Goal: Task Accomplishment & Management: Use online tool/utility

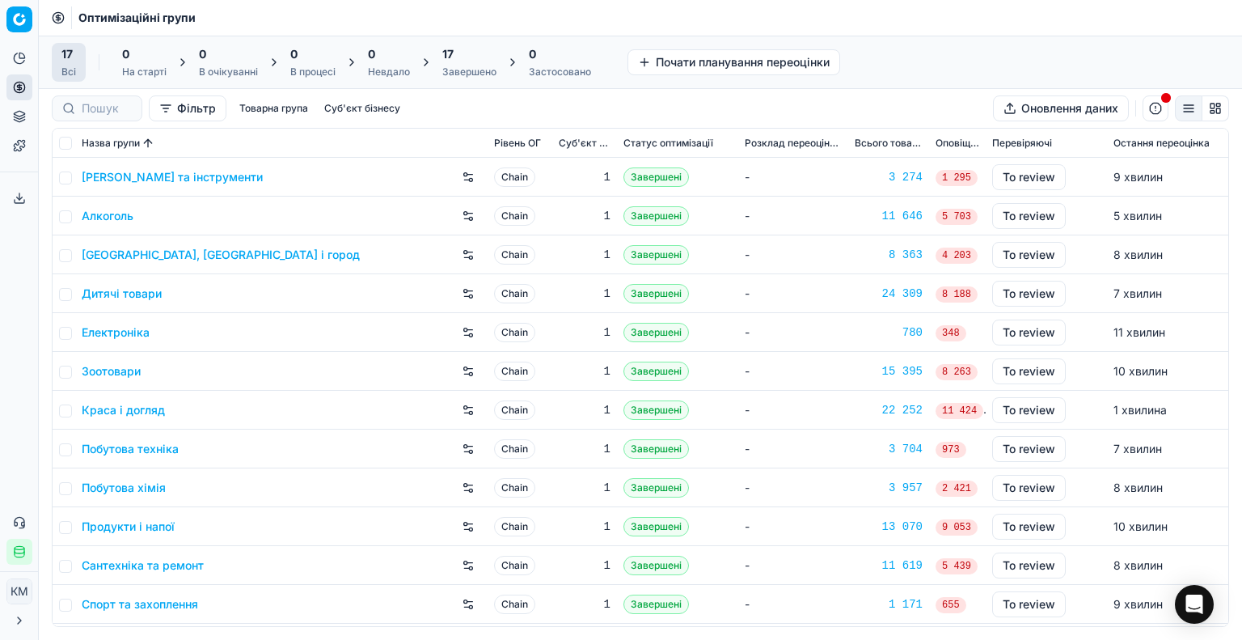
click at [128, 493] on link "Побутова хімія" at bounding box center [124, 488] width 84 height 16
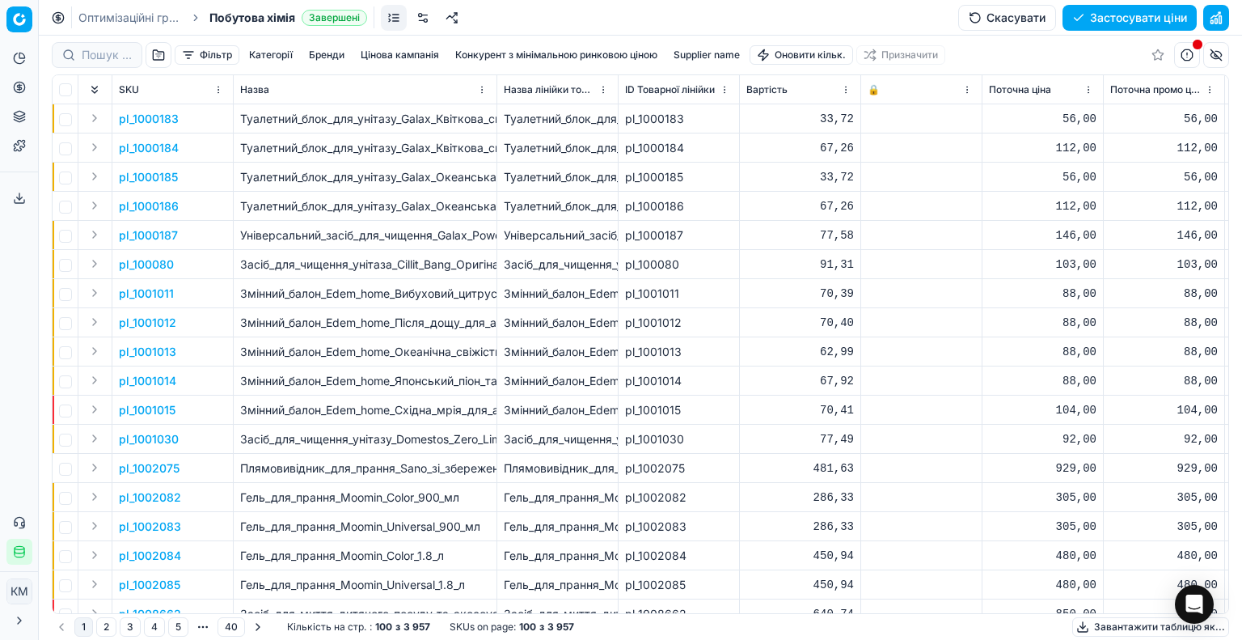
click at [722, 57] on button "Supplier name" at bounding box center [706, 54] width 79 height 19
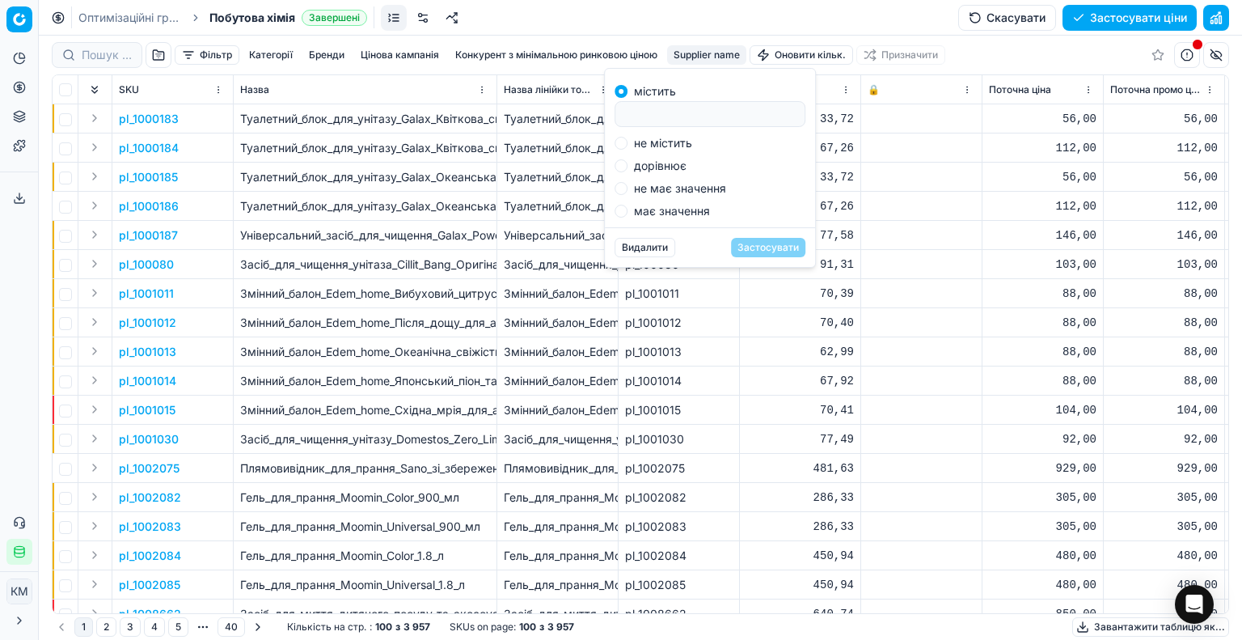
click at [703, 116] on input at bounding box center [710, 114] width 176 height 24
type input "реккіт"
click at [781, 243] on button "Застосувати" at bounding box center [768, 247] width 74 height 19
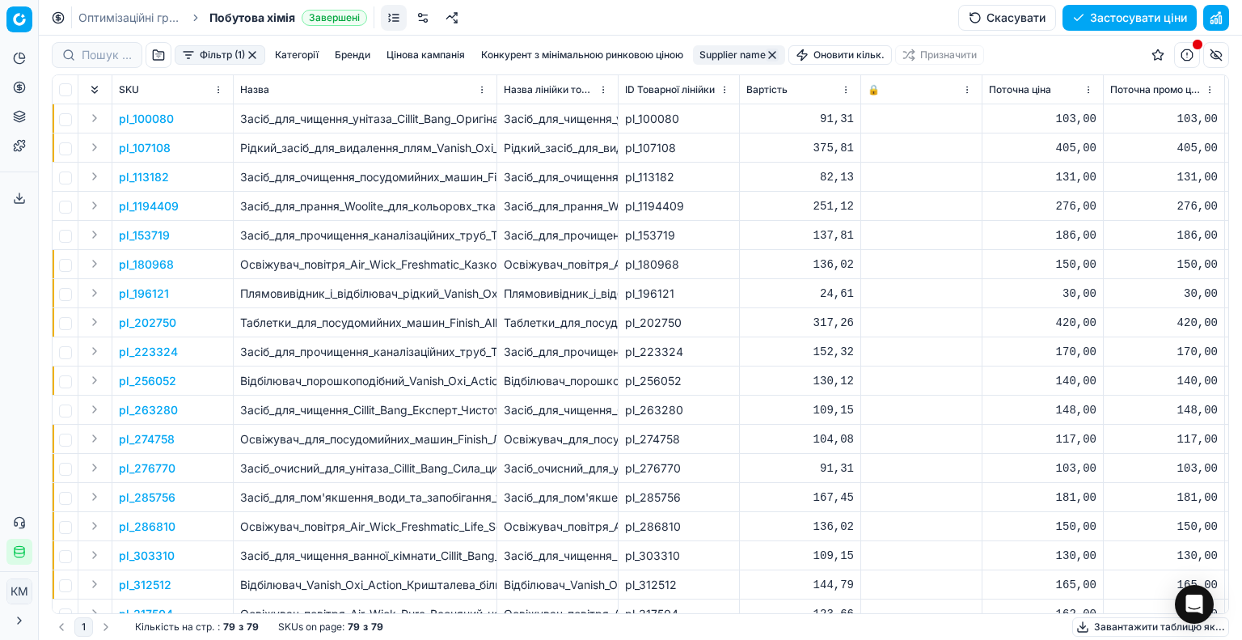
click at [1098, 628] on button "Завантажити таблицю як..." at bounding box center [1151, 626] width 157 height 19
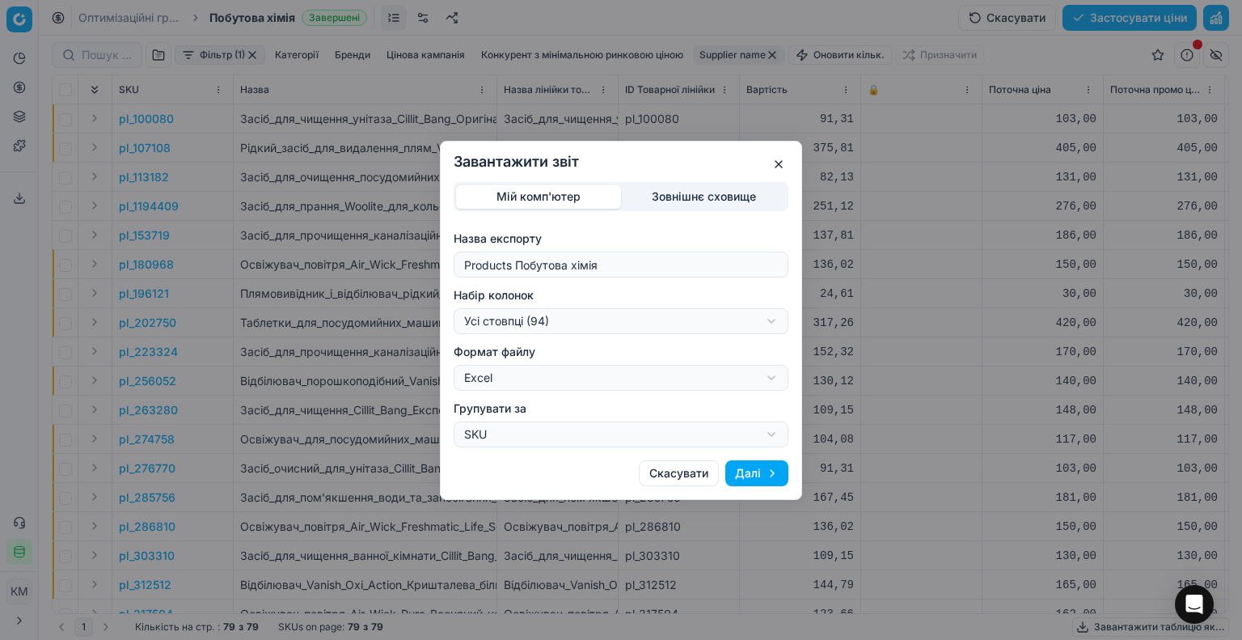
click at [763, 479] on button "Далі" at bounding box center [757, 473] width 63 height 26
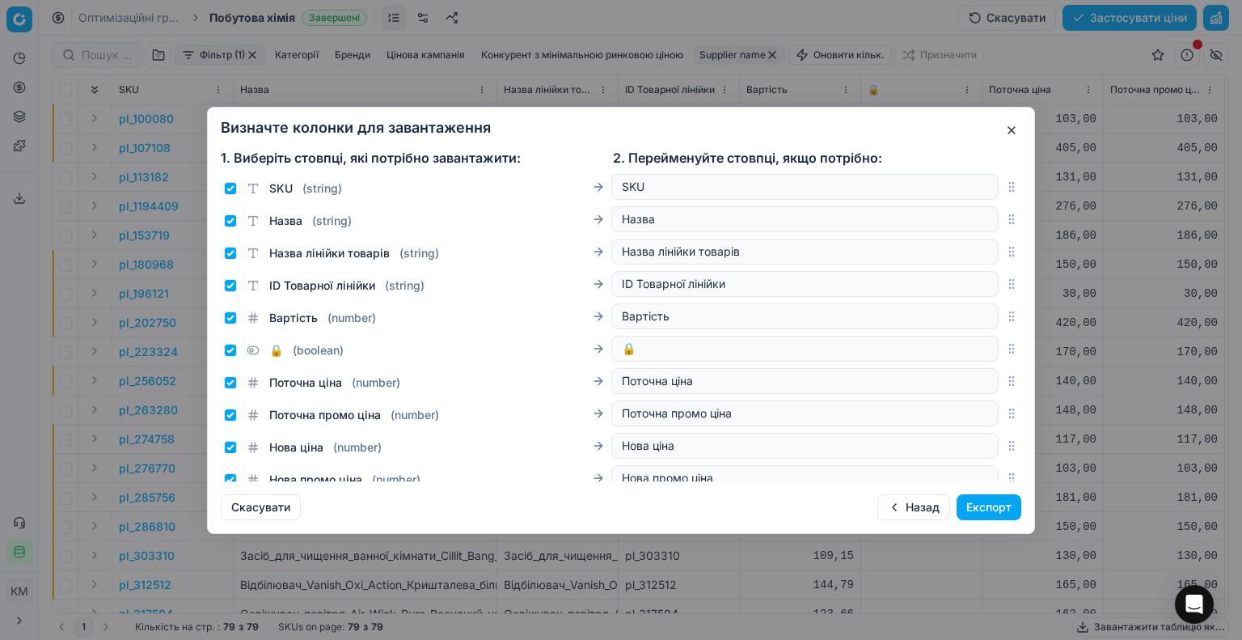
click at [979, 506] on button "Експорт" at bounding box center [989, 507] width 65 height 26
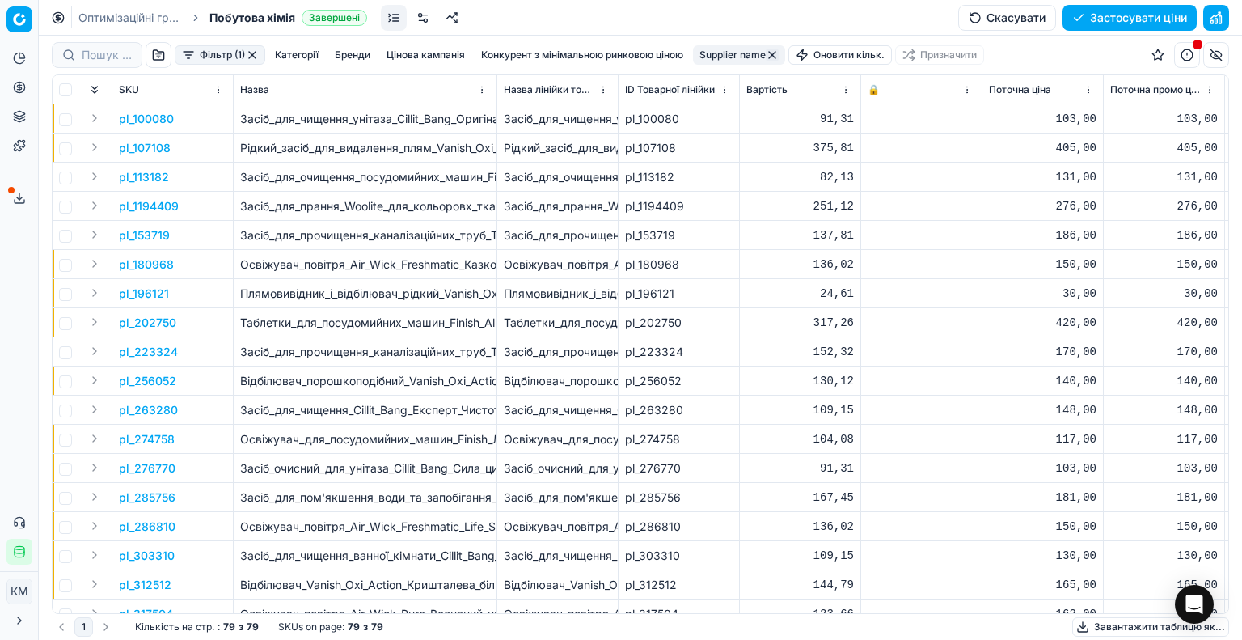
click at [16, 200] on icon at bounding box center [19, 198] width 13 height 13
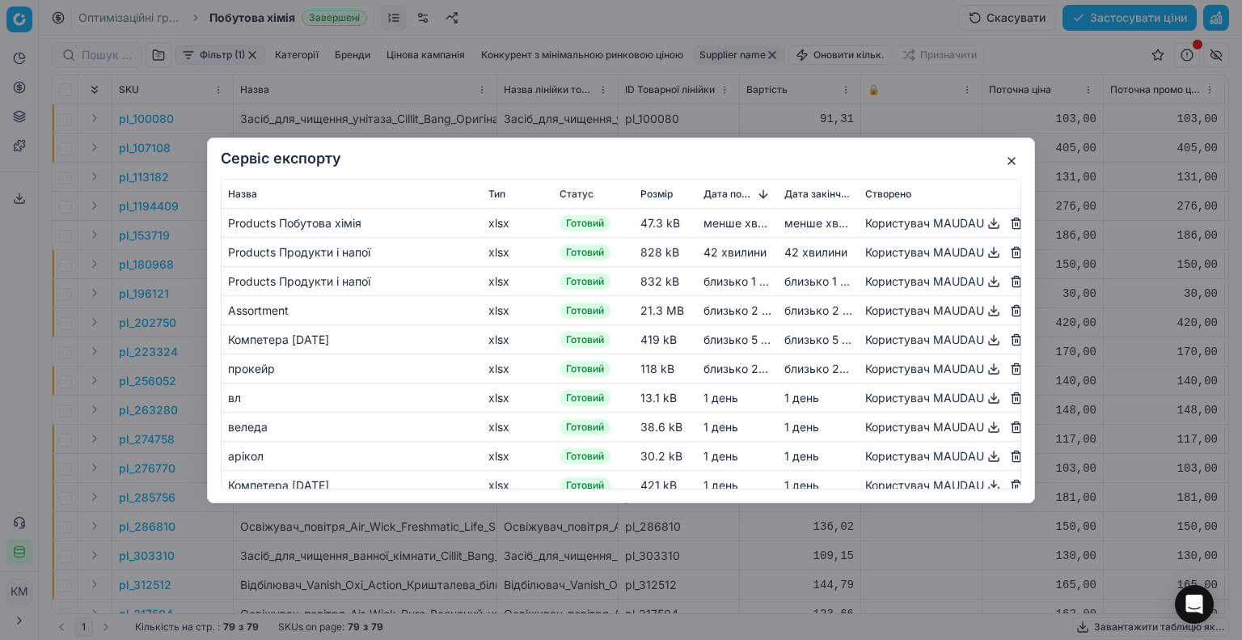
click at [984, 226] on button "button" at bounding box center [993, 222] width 19 height 19
